Goal: Transaction & Acquisition: Purchase product/service

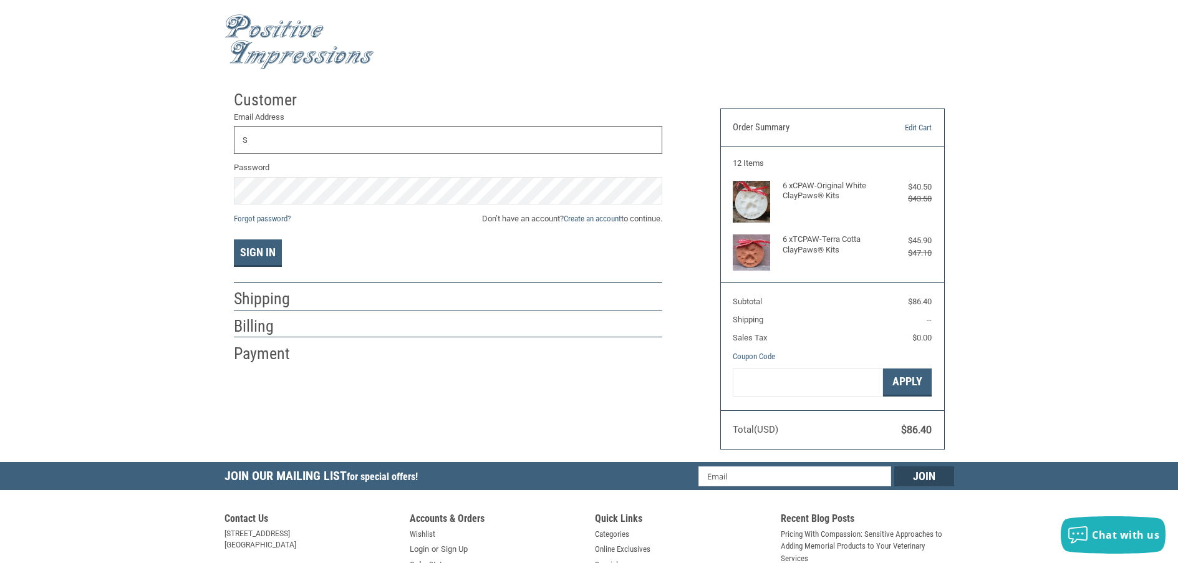
type input "[EMAIL_ADDRESS][DOMAIN_NAME]"
click at [234, 240] on button "Sign In" at bounding box center [258, 253] width 48 height 27
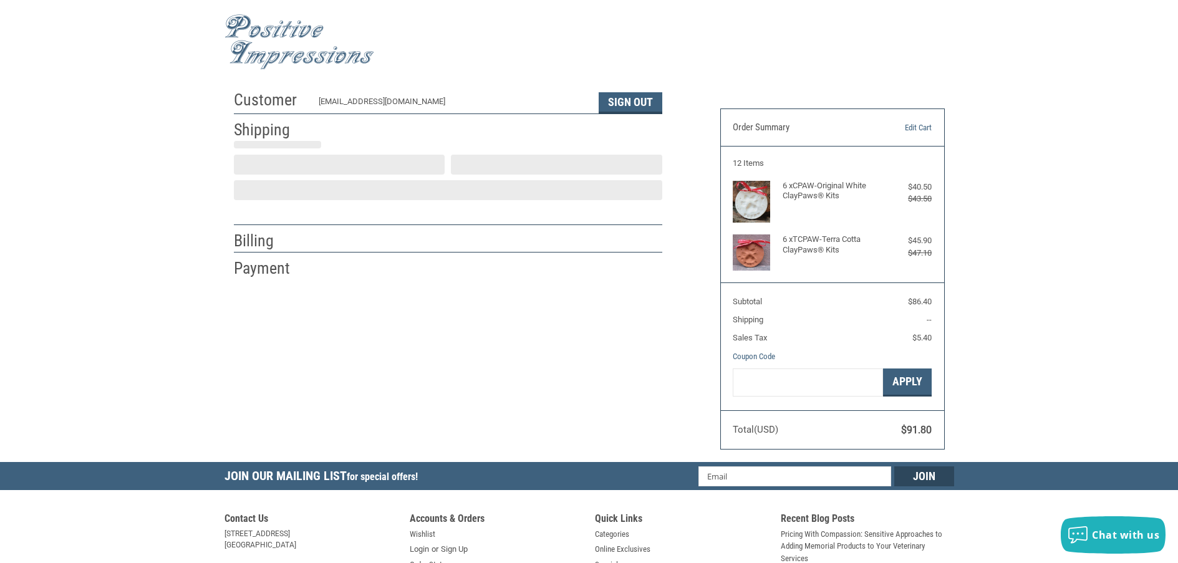
scroll to position [2, 0]
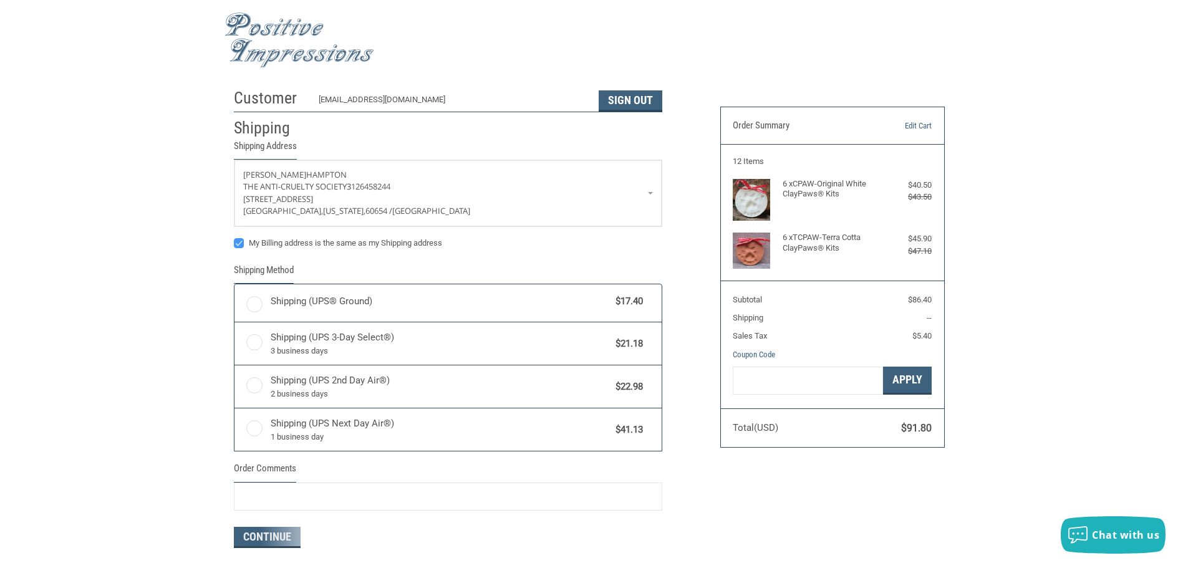
radio input "true"
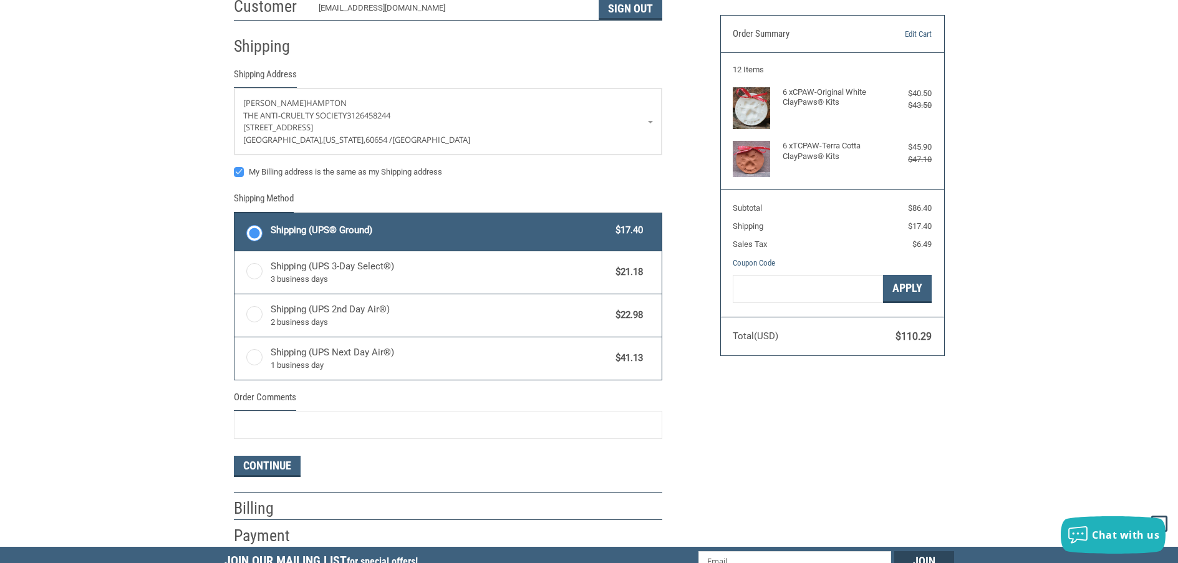
scroll to position [127, 0]
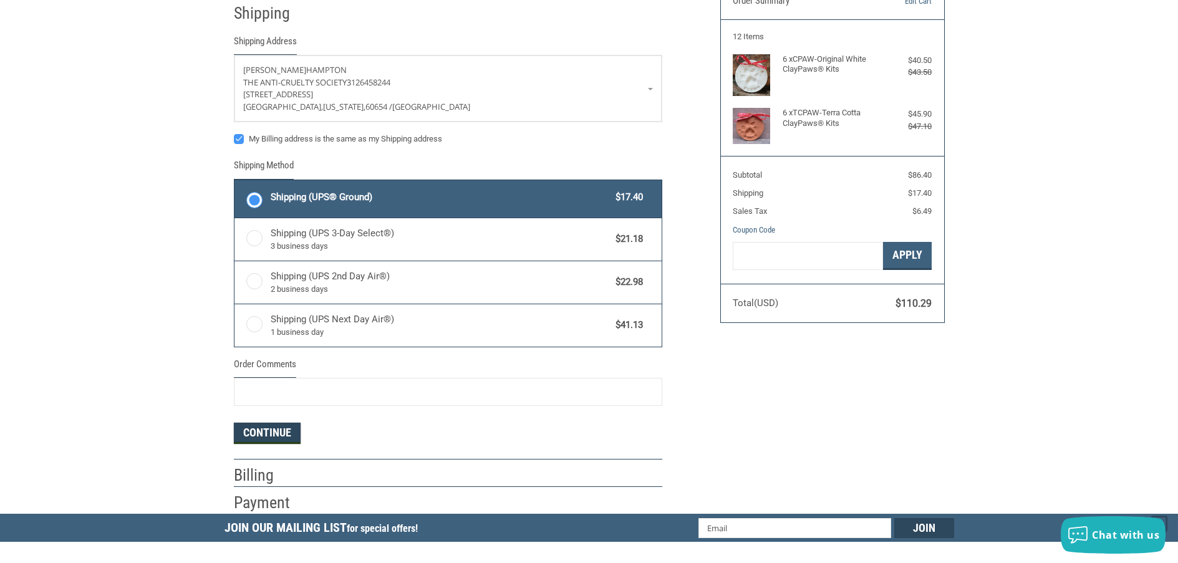
click at [299, 432] on button "Continue" at bounding box center [267, 433] width 67 height 21
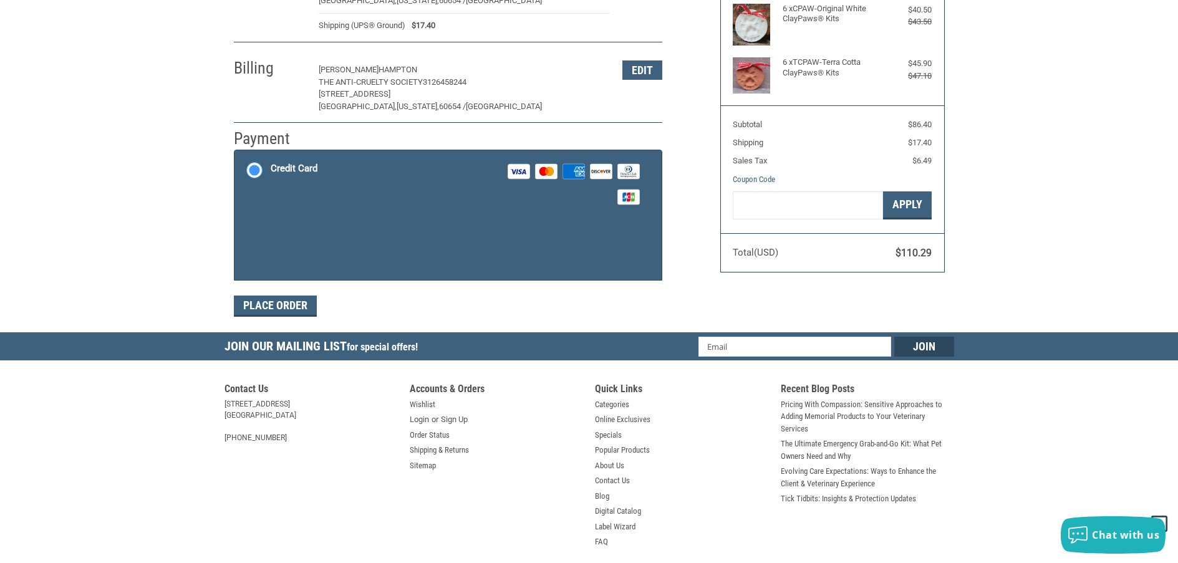
scroll to position [188, 0]
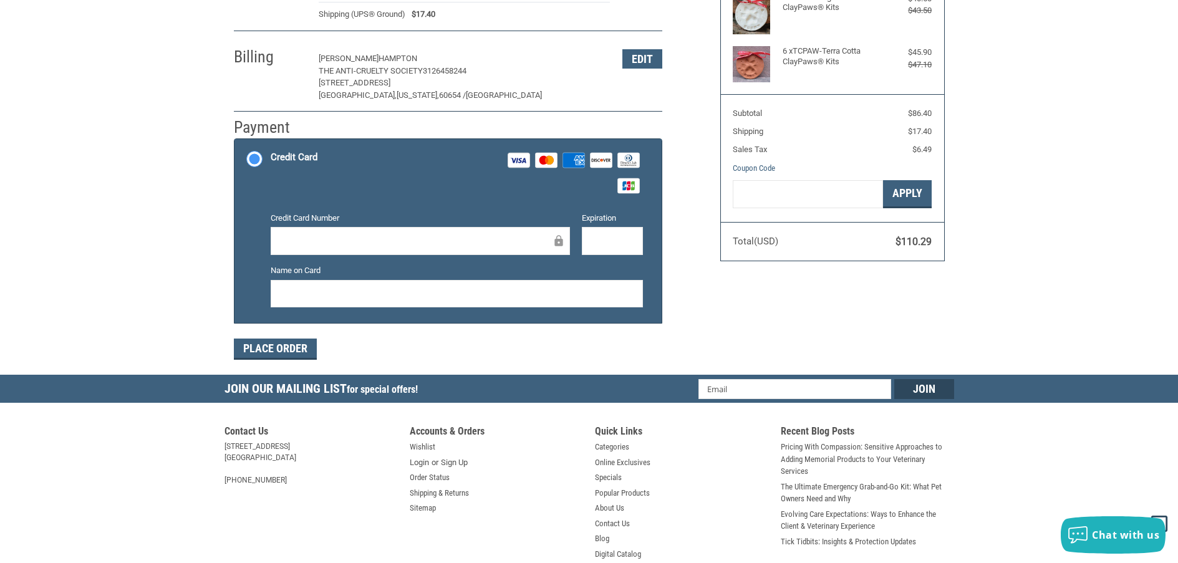
click at [182, 237] on div "Customer [EMAIL_ADDRESS][DOMAIN_NAME] Sign Out Shipping [PERSON_NAME] The Anti-…" at bounding box center [589, 135] width 1178 height 479
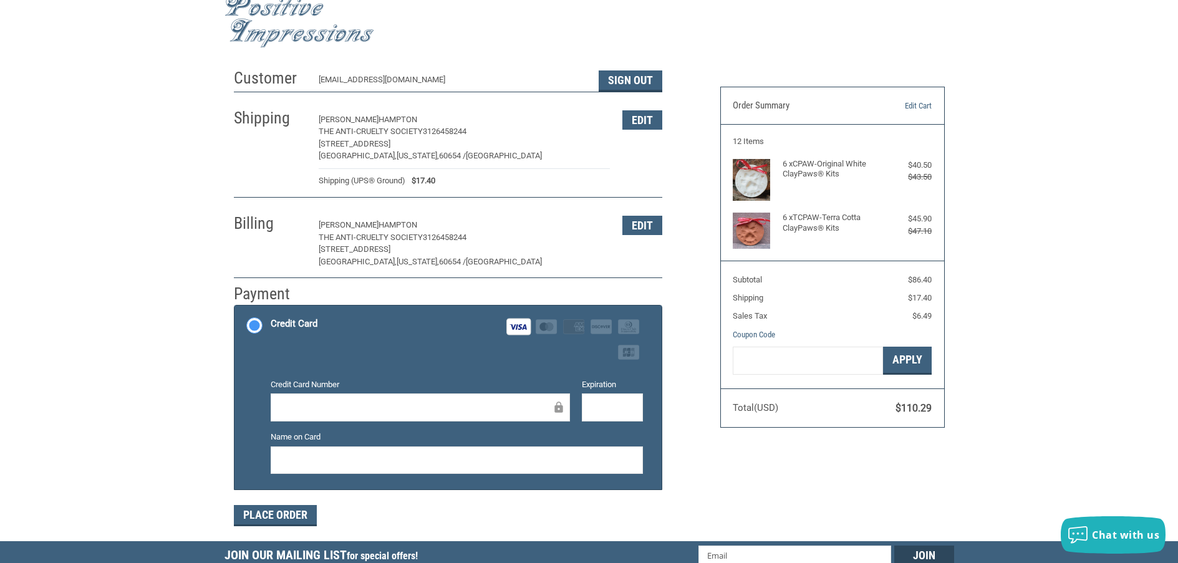
scroll to position [1, 0]
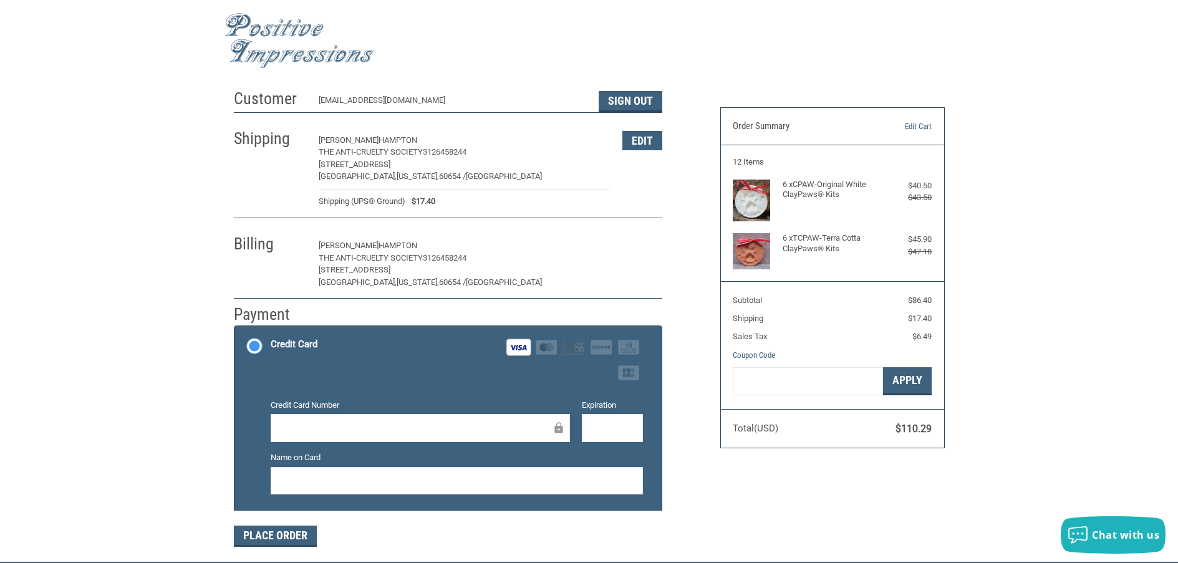
click at [637, 246] on button "Edit" at bounding box center [643, 245] width 40 height 19
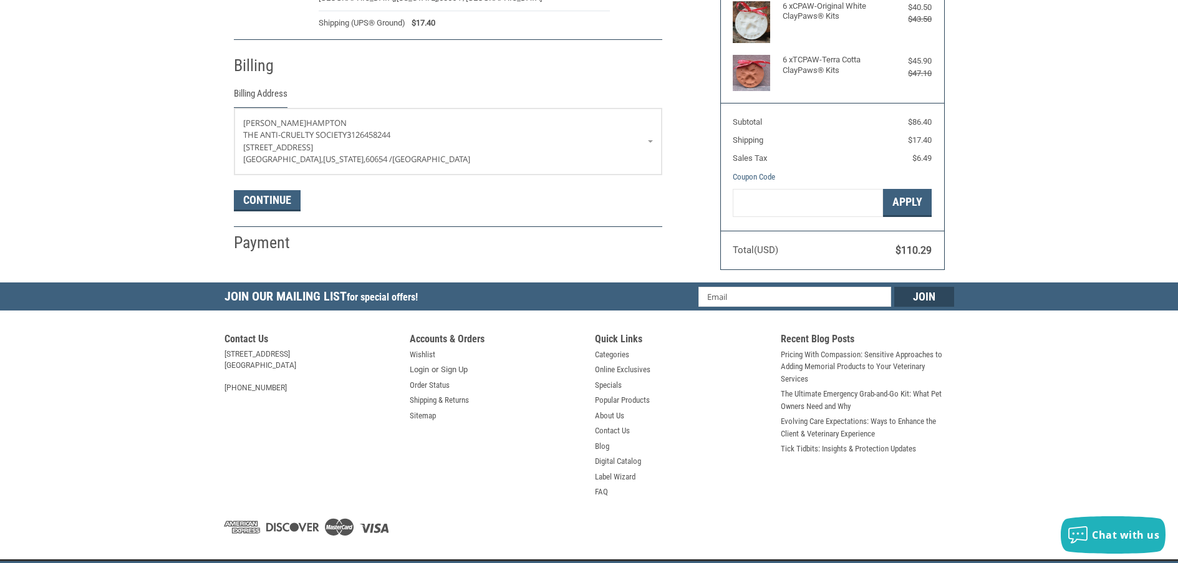
scroll to position [197, 0]
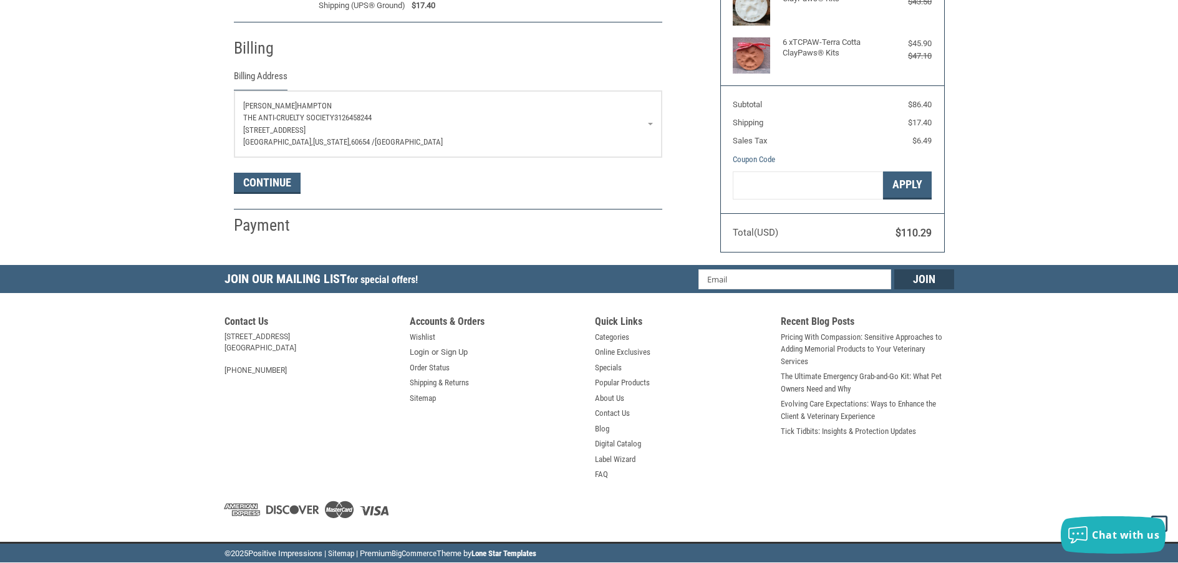
click at [526, 135] on p "[STREET_ADDRESS]" at bounding box center [448, 130] width 410 height 12
click at [687, 138] on div "Customer [EMAIL_ADDRESS][DOMAIN_NAME] Sign Out Shipping [PERSON_NAME] The Anti-…" at bounding box center [468, 61] width 487 height 349
click at [278, 224] on h2 "Payment" at bounding box center [270, 225] width 73 height 21
click at [294, 181] on button "Continue" at bounding box center [267, 183] width 67 height 21
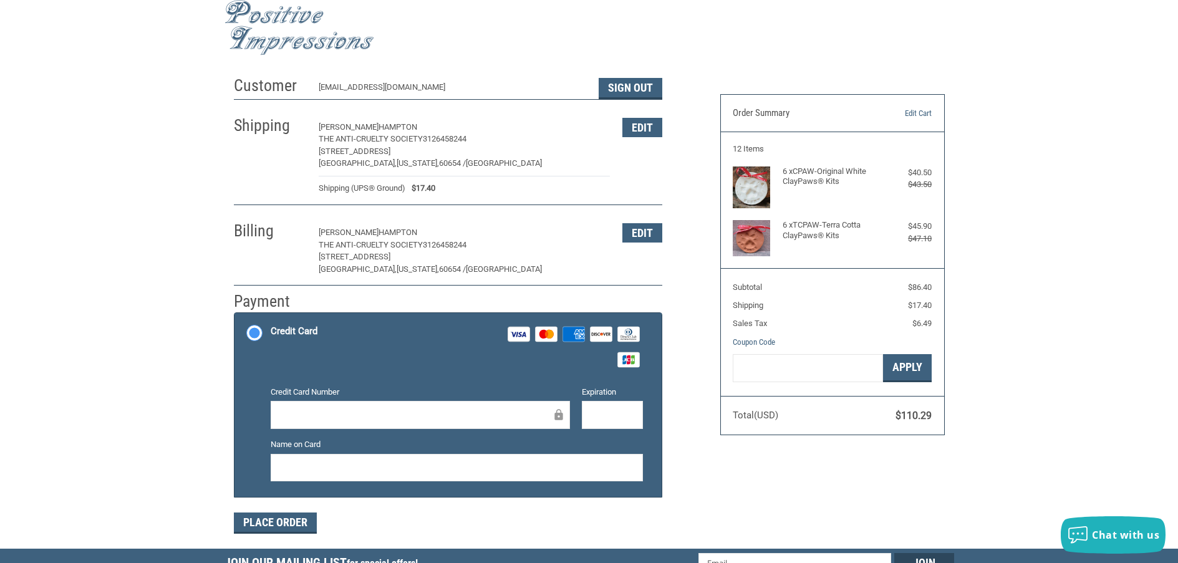
scroll to position [0, 0]
